Goal: Information Seeking & Learning: Find specific fact

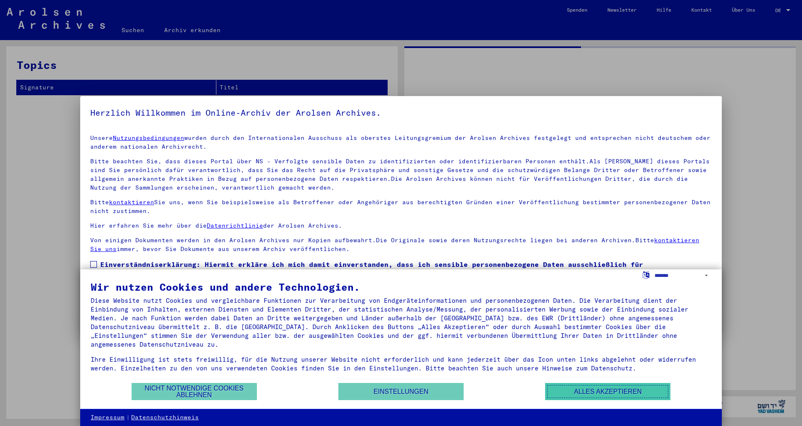
click at [619, 391] on button "Alles akzeptieren" at bounding box center [607, 391] width 125 height 17
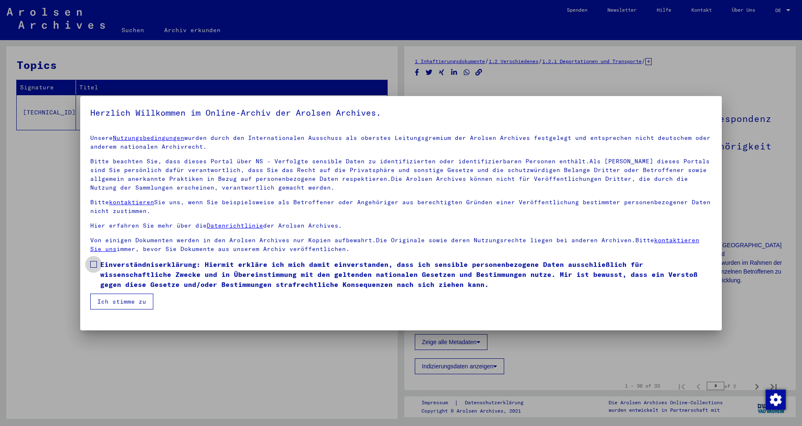
click at [91, 263] on span at bounding box center [93, 264] width 7 height 7
click at [118, 302] on button "Ich stimme zu" at bounding box center [121, 302] width 63 height 16
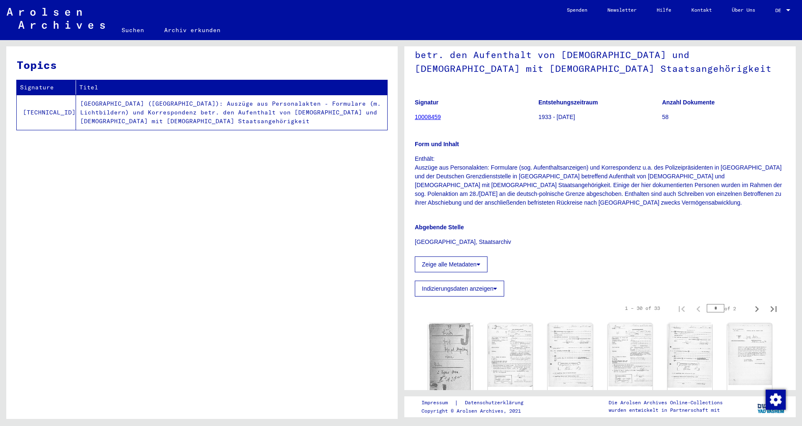
scroll to position [90, 0]
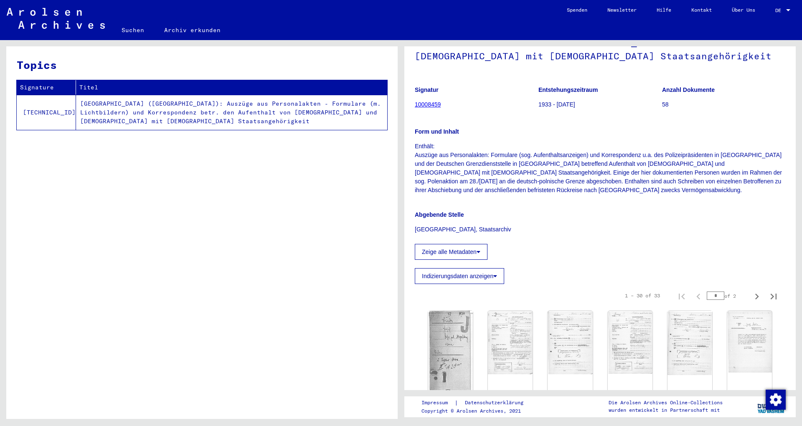
click at [132, 29] on link "Suchen" at bounding box center [133, 30] width 43 height 20
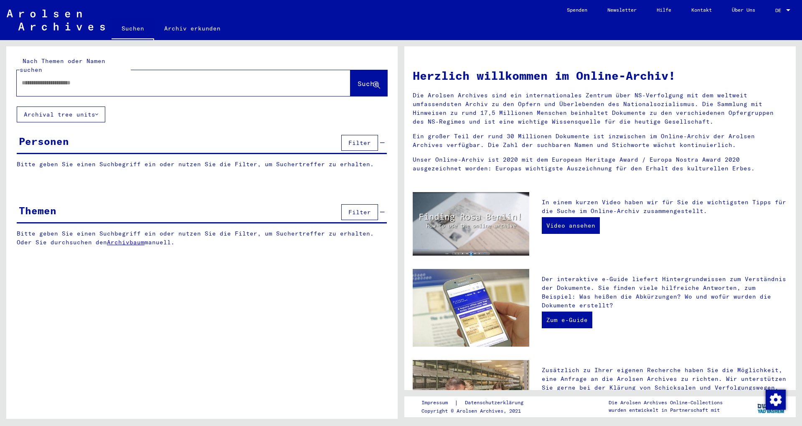
click at [74, 79] on input "text" at bounding box center [174, 83] width 304 height 9
type input "**********"
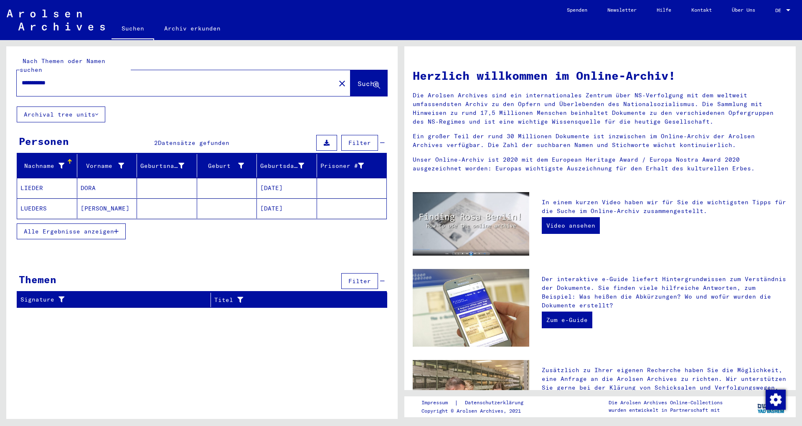
click at [282, 178] on mat-cell "[DATE]" at bounding box center [287, 188] width 60 height 20
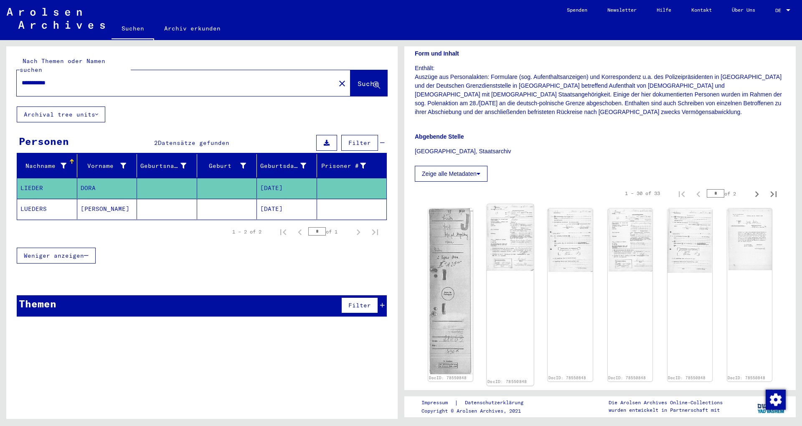
scroll to position [180, 0]
